Goal: Task Accomplishment & Management: Use online tool/utility

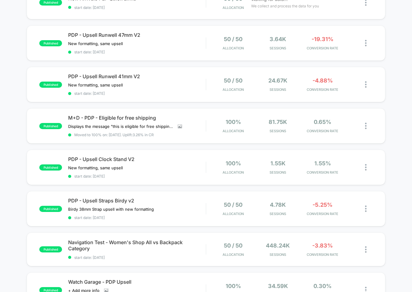
scroll to position [80, 0]
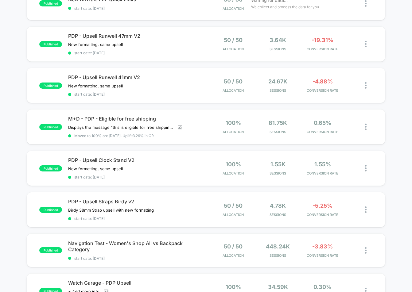
click at [11, 215] on div "published New Arrivals PLP Quick Links start date: [DATE] 50 / 50 Allocation Wa…" at bounding box center [206, 244] width 412 height 517
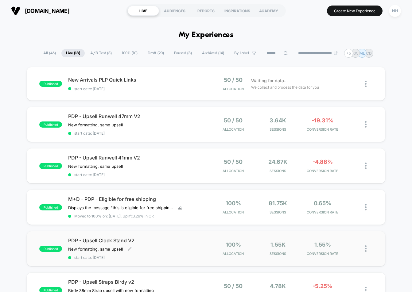
scroll to position [0, 0]
click at [342, 9] on button "Create New Experience" at bounding box center [355, 11] width 56 height 11
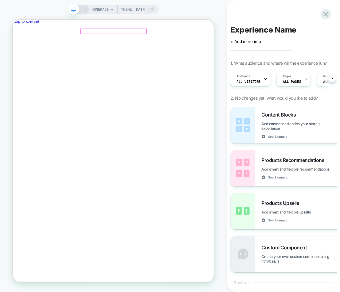
scroll to position [2, 0]
